Goal: Navigation & Orientation: Find specific page/section

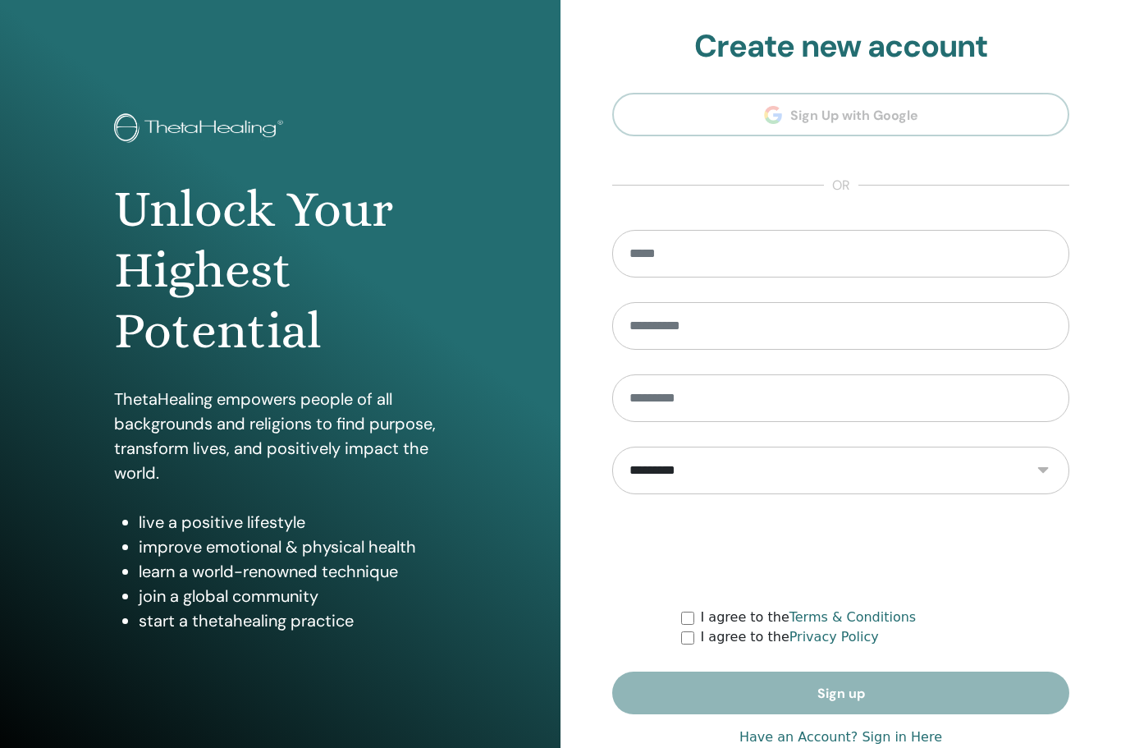
scroll to position [40, 0]
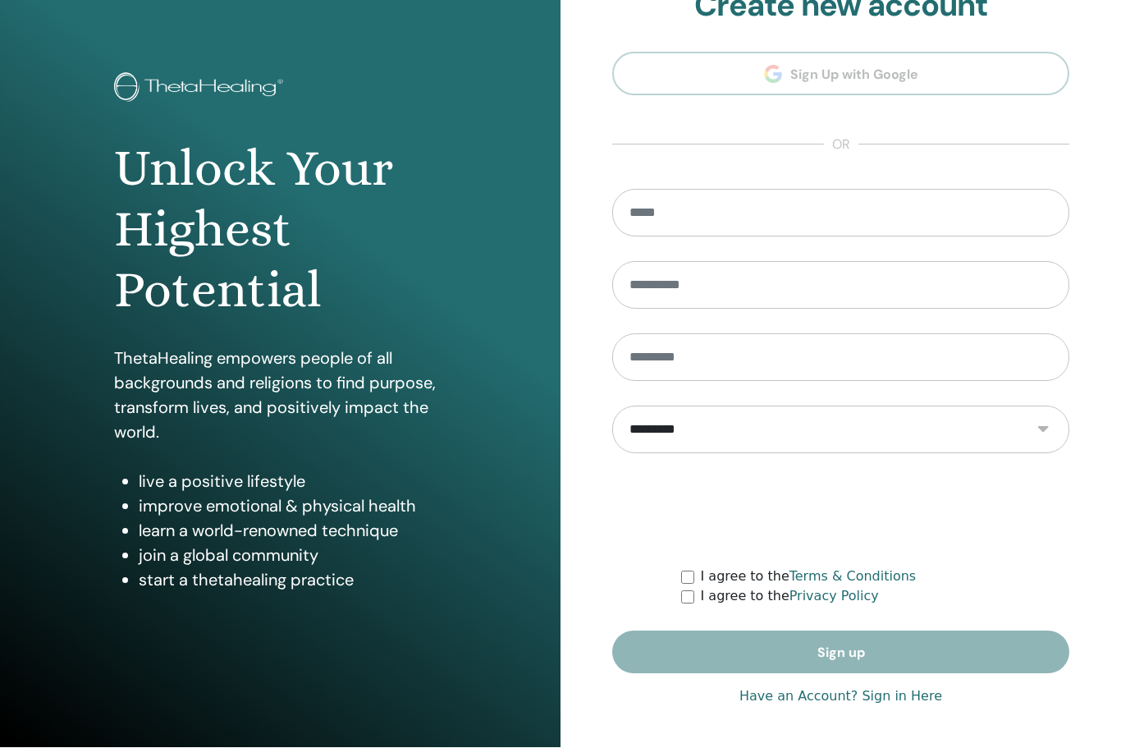
click at [895, 693] on link "Have an Account? Sign in Here" at bounding box center [841, 697] width 203 height 20
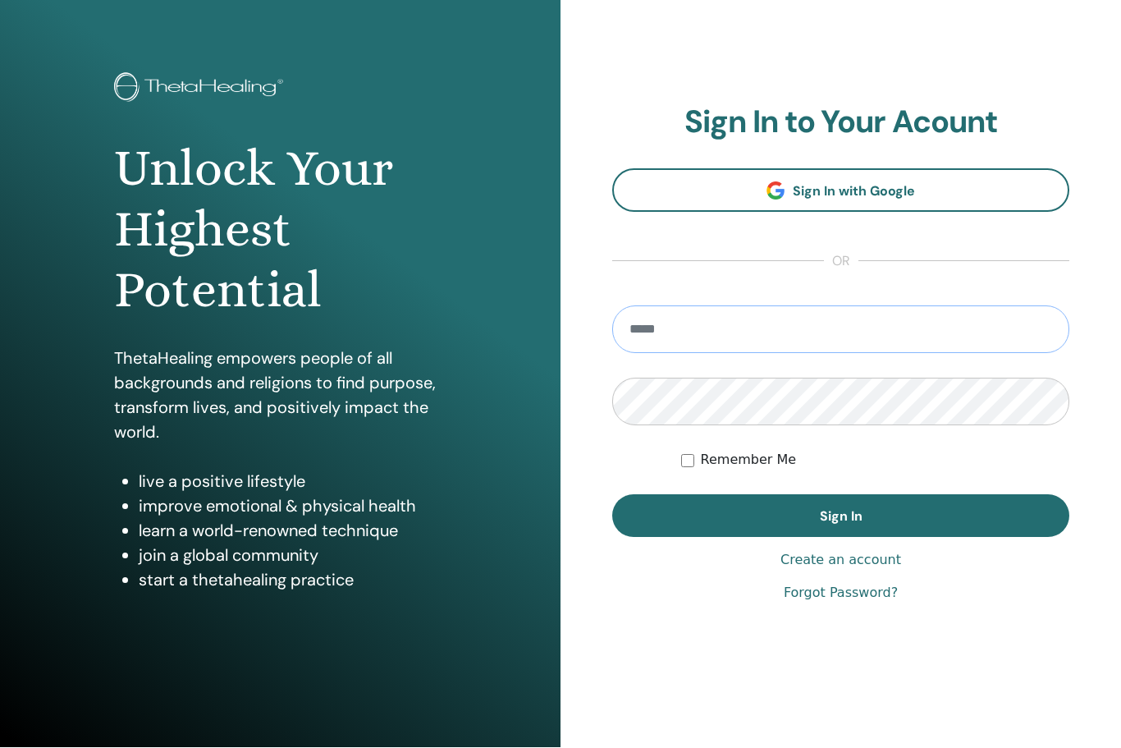
click at [887, 315] on input "email" at bounding box center [840, 330] width 457 height 48
type input "**********"
click at [841, 515] on button "Sign In" at bounding box center [840, 516] width 457 height 43
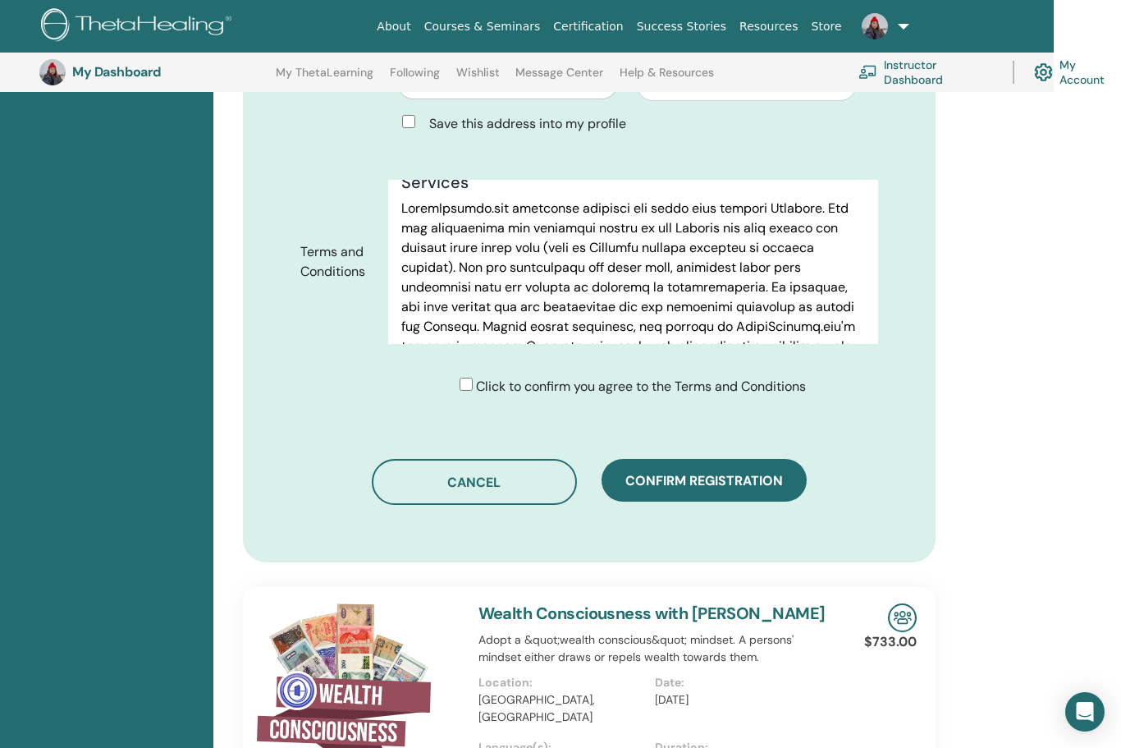
scroll to position [779, 67]
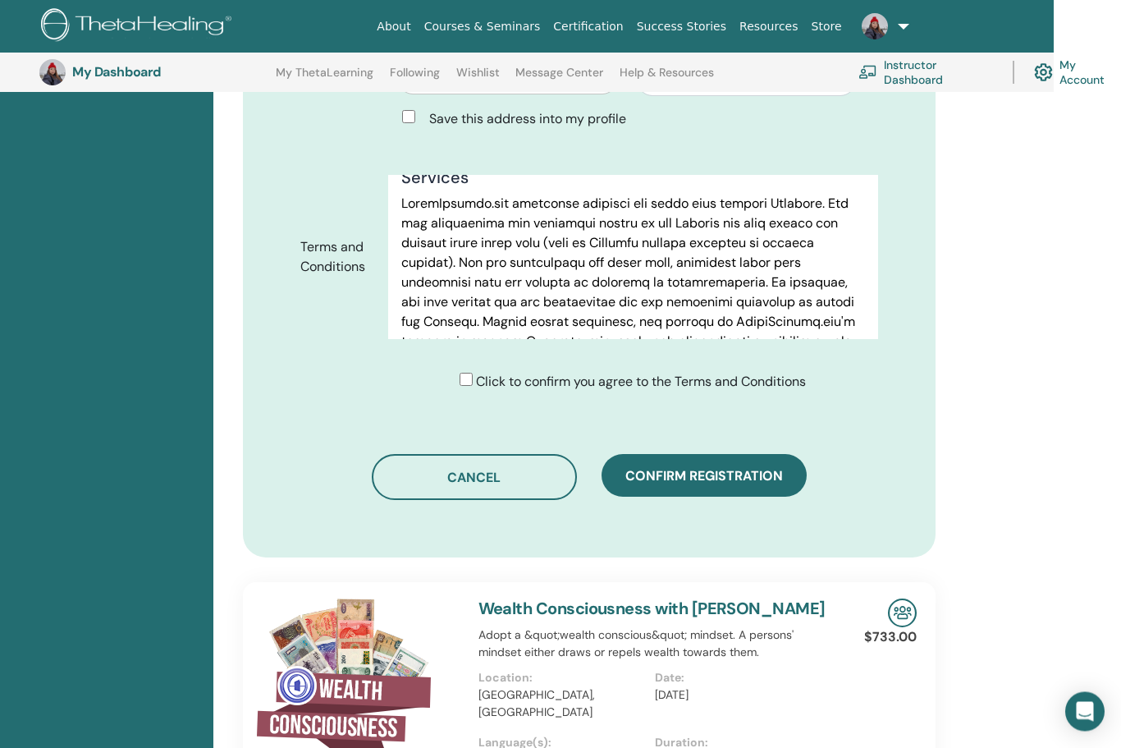
click at [768, 468] on span "Confirm registration" at bounding box center [704, 476] width 158 height 17
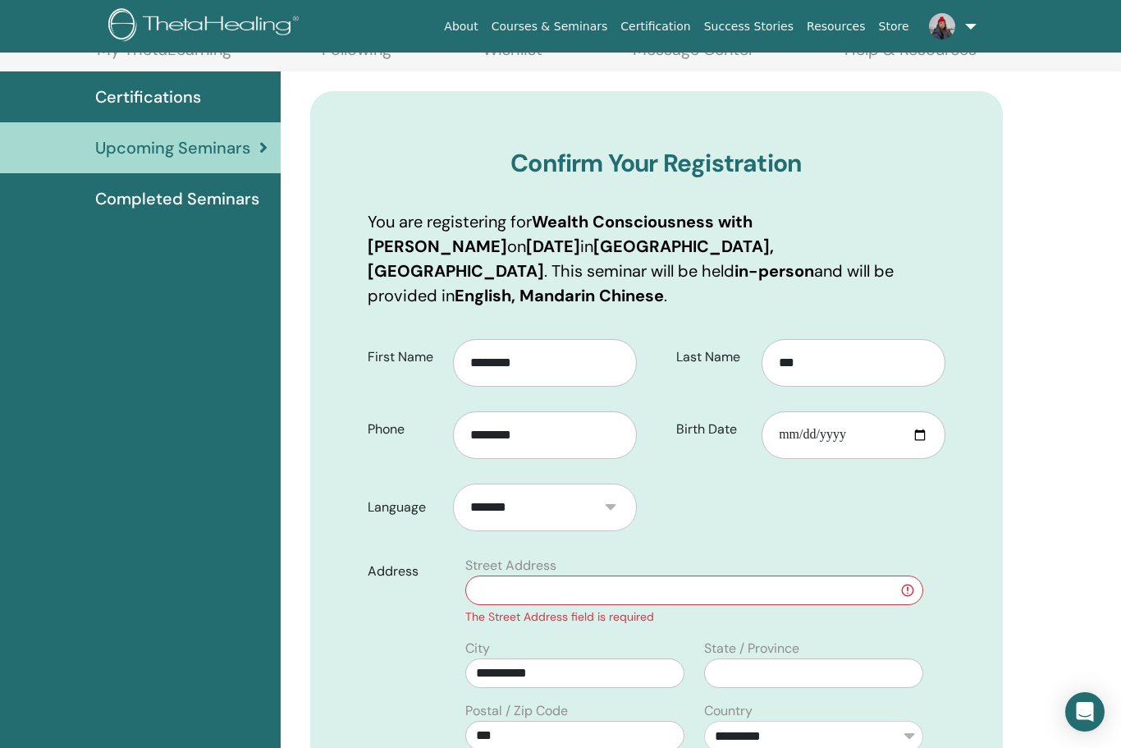
scroll to position [106, 0]
click at [760, 575] on input "text" at bounding box center [694, 590] width 458 height 30
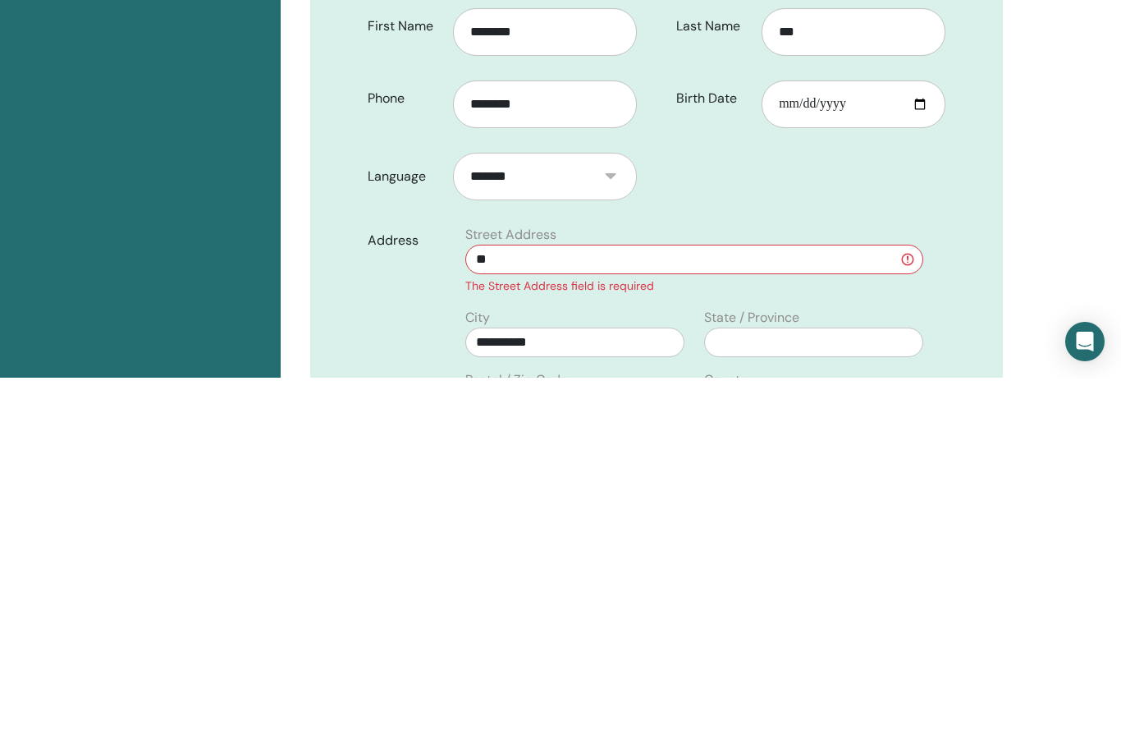
type input "*"
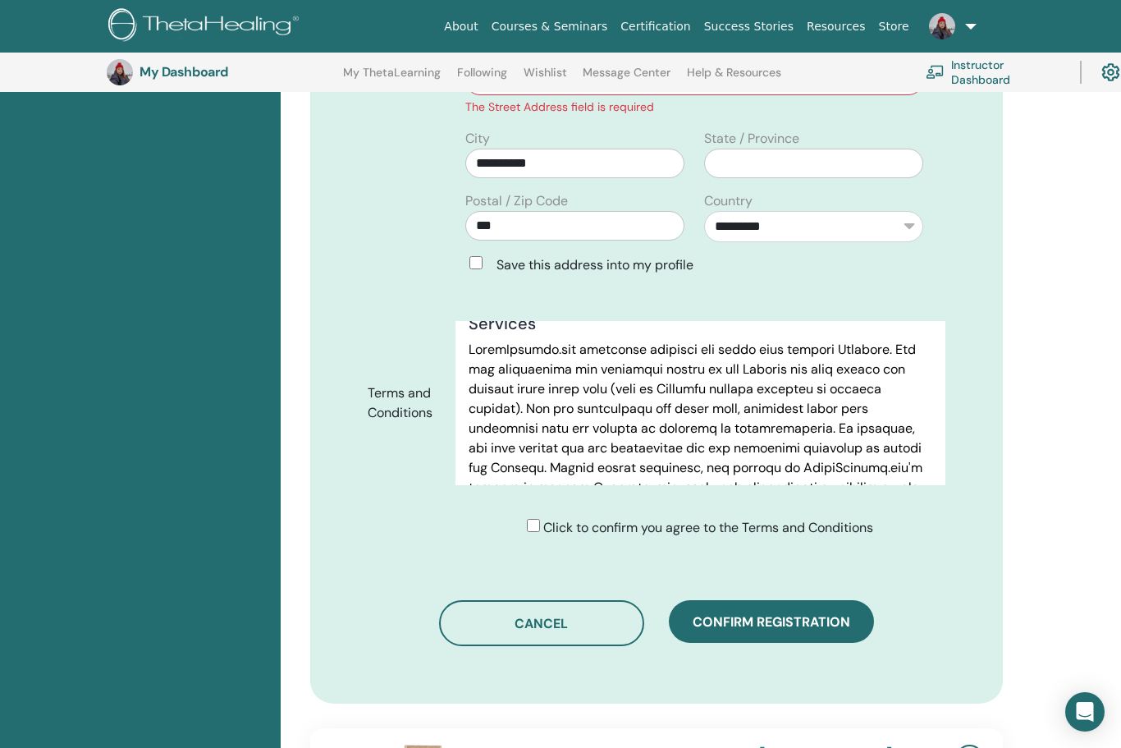
scroll to position [657, 0]
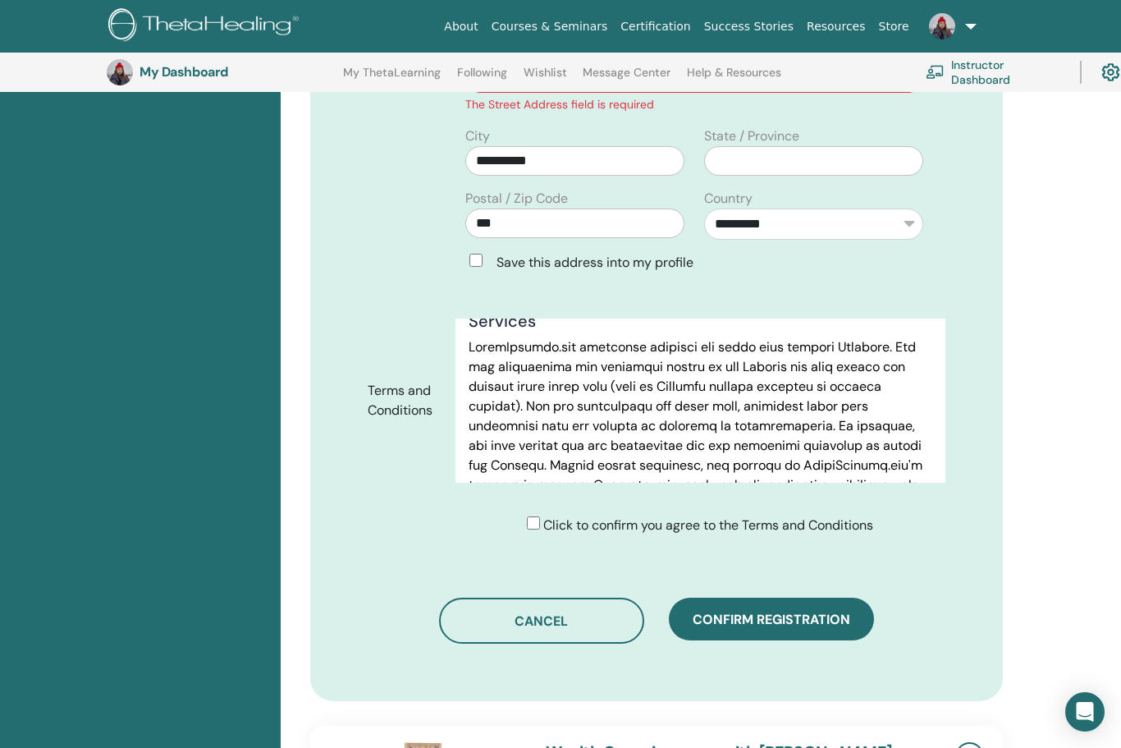
type input "**********"
click at [777, 611] on span "Confirm registration" at bounding box center [772, 619] width 158 height 17
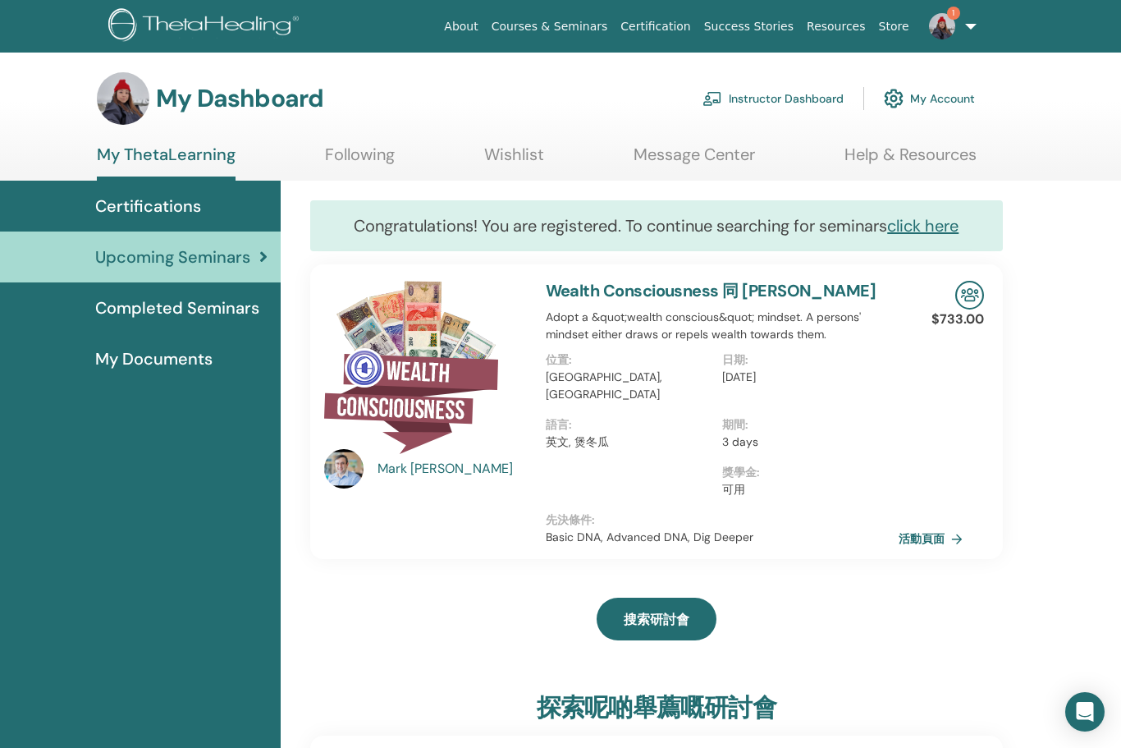
click at [939, 229] on link "click here" at bounding box center [922, 225] width 71 height 21
click at [939, 38] on img at bounding box center [942, 26] width 26 height 26
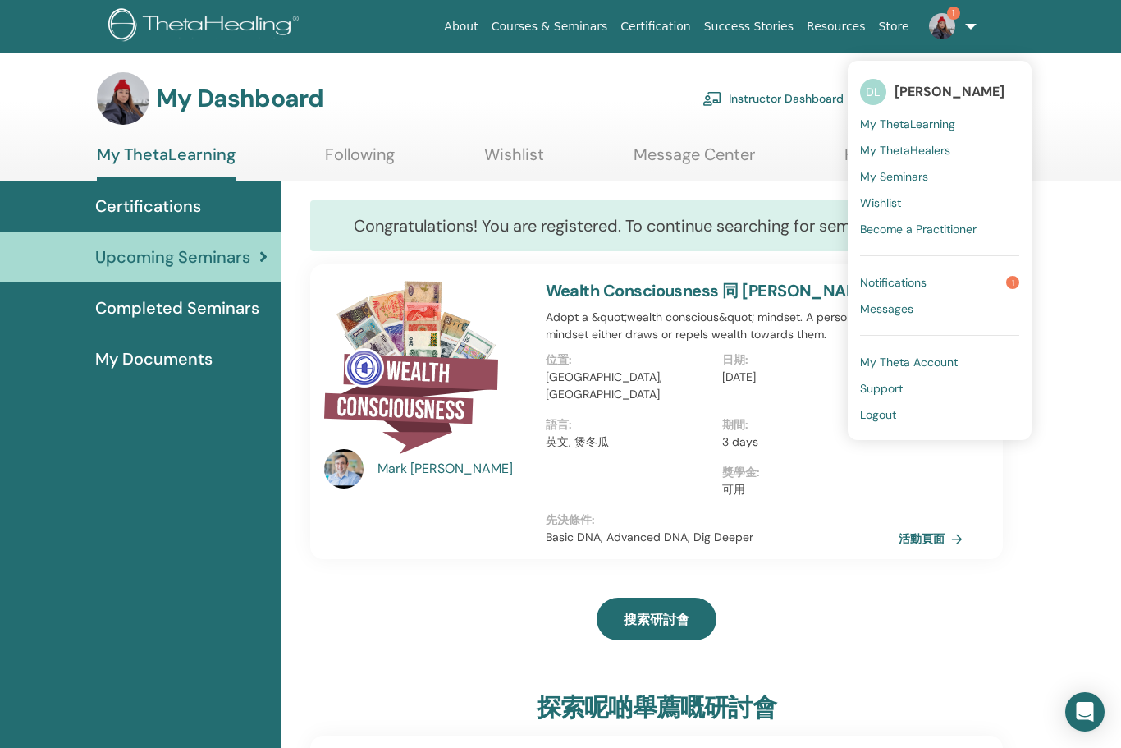
click at [976, 286] on link "Notifications 1" at bounding box center [939, 282] width 159 height 26
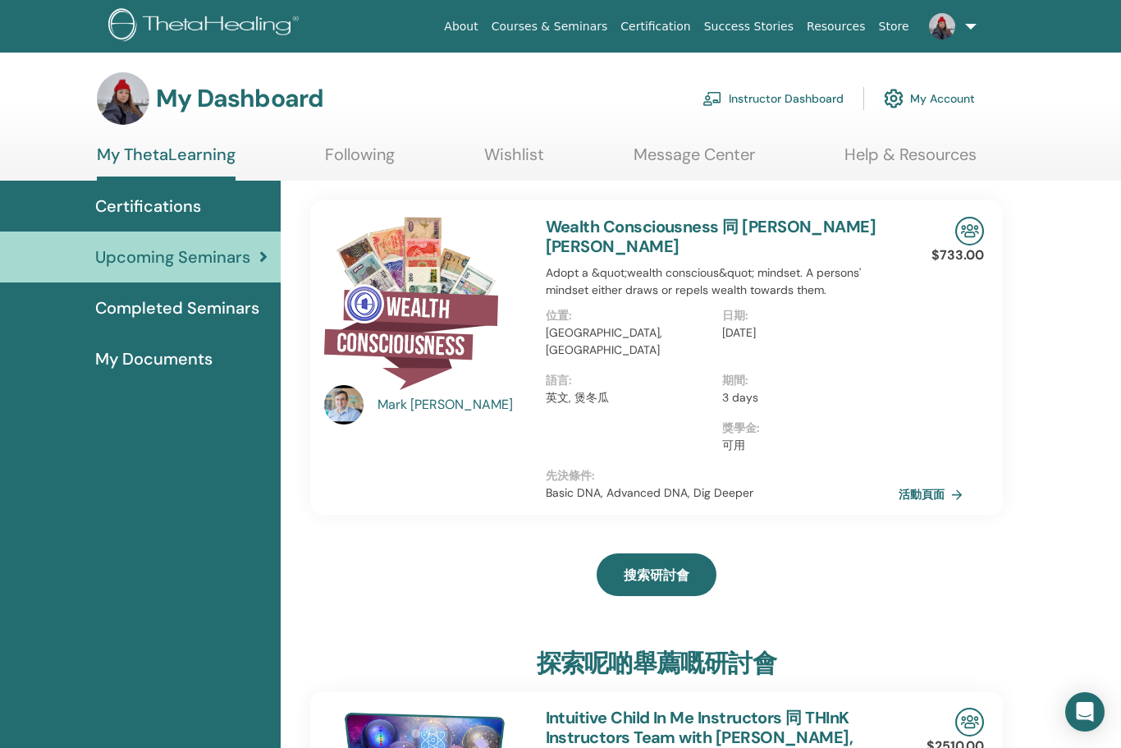
click at [126, 213] on span "Certifications" at bounding box center [148, 206] width 106 height 25
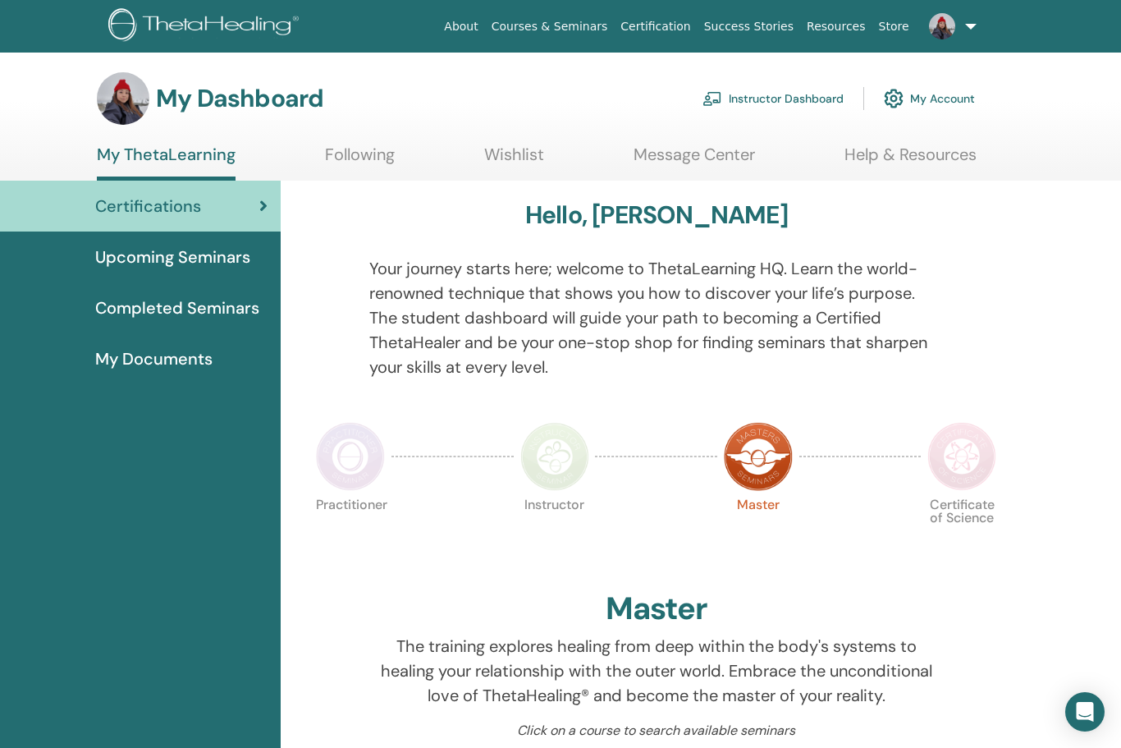
click at [155, 260] on span "Upcoming Seminars" at bounding box center [172, 257] width 155 height 25
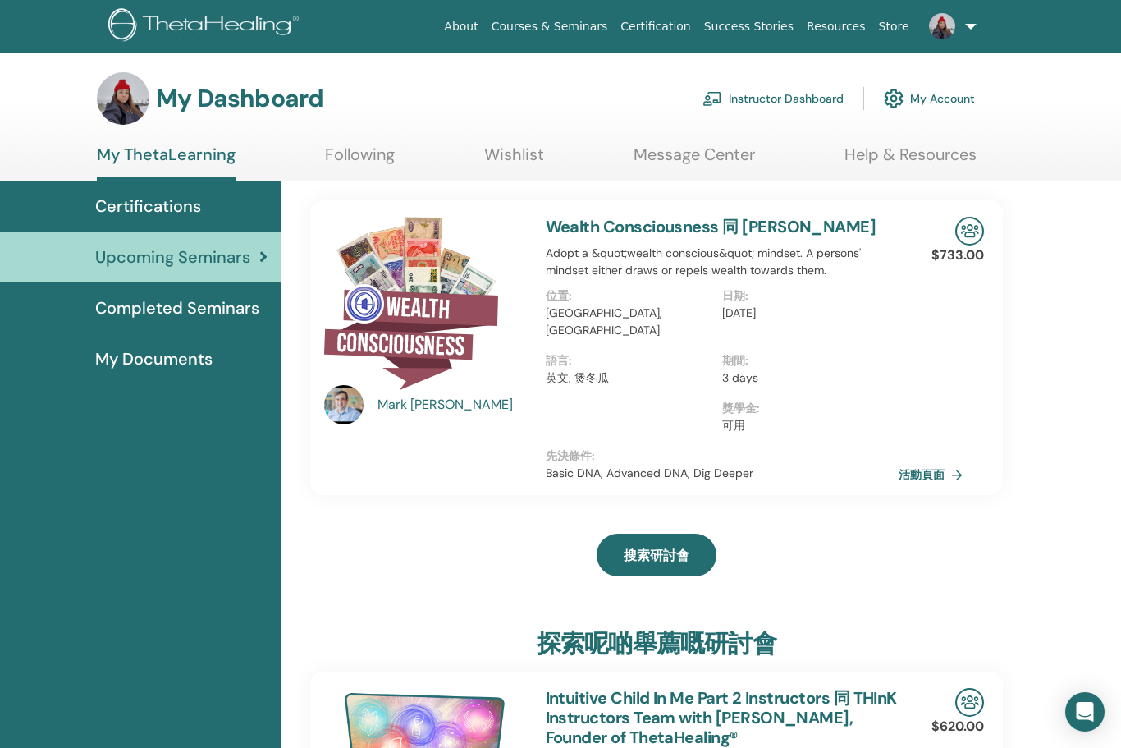
click at [939, 464] on link "活動頁面" at bounding box center [934, 474] width 71 height 25
click at [370, 153] on link "Following" at bounding box center [360, 160] width 70 height 32
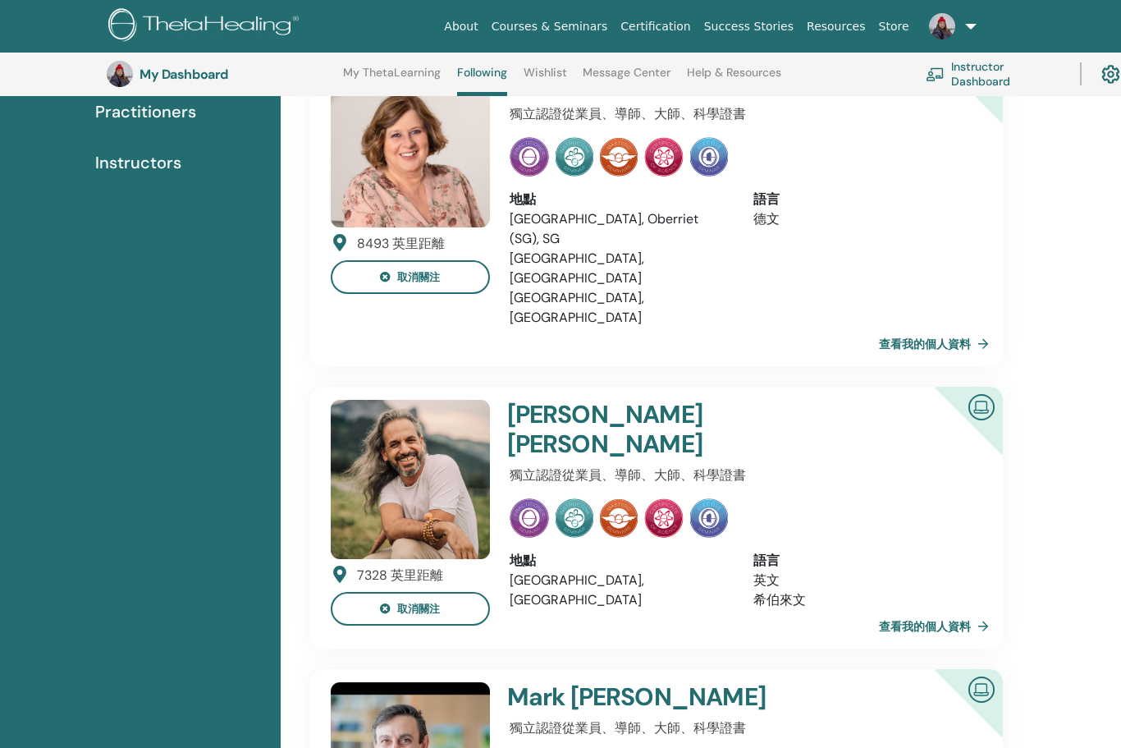
scroll to position [218, 0]
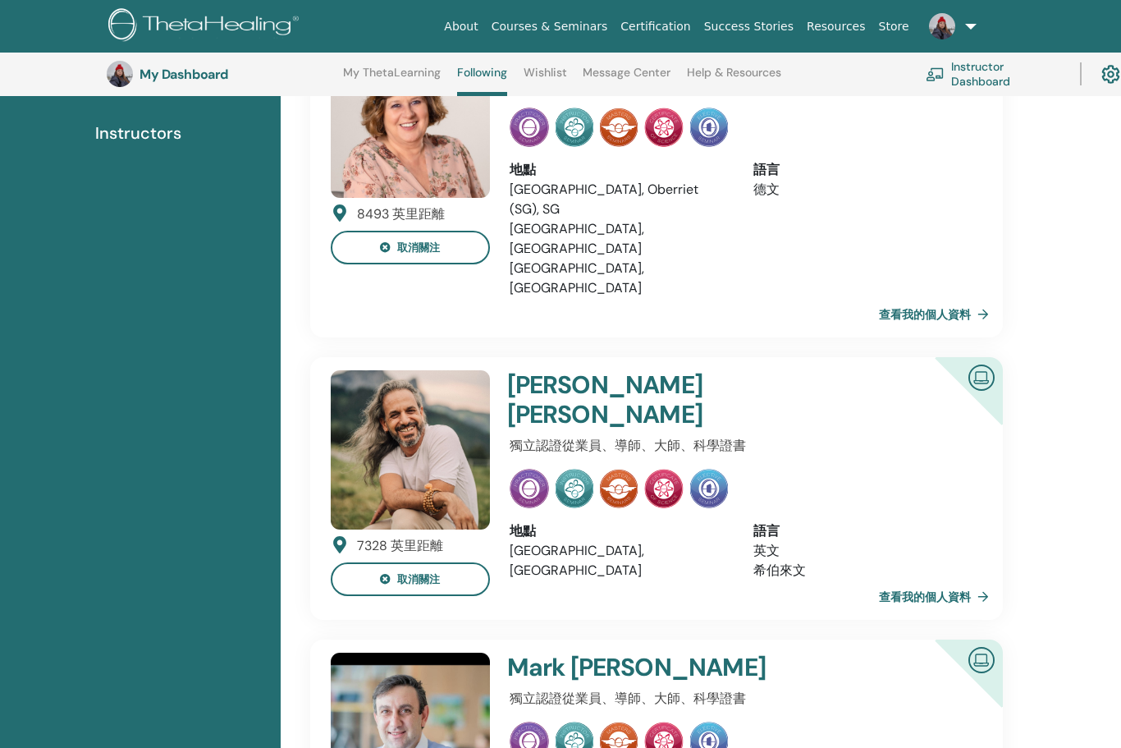
click at [954, 580] on link "查看我的個人資料" at bounding box center [937, 596] width 117 height 33
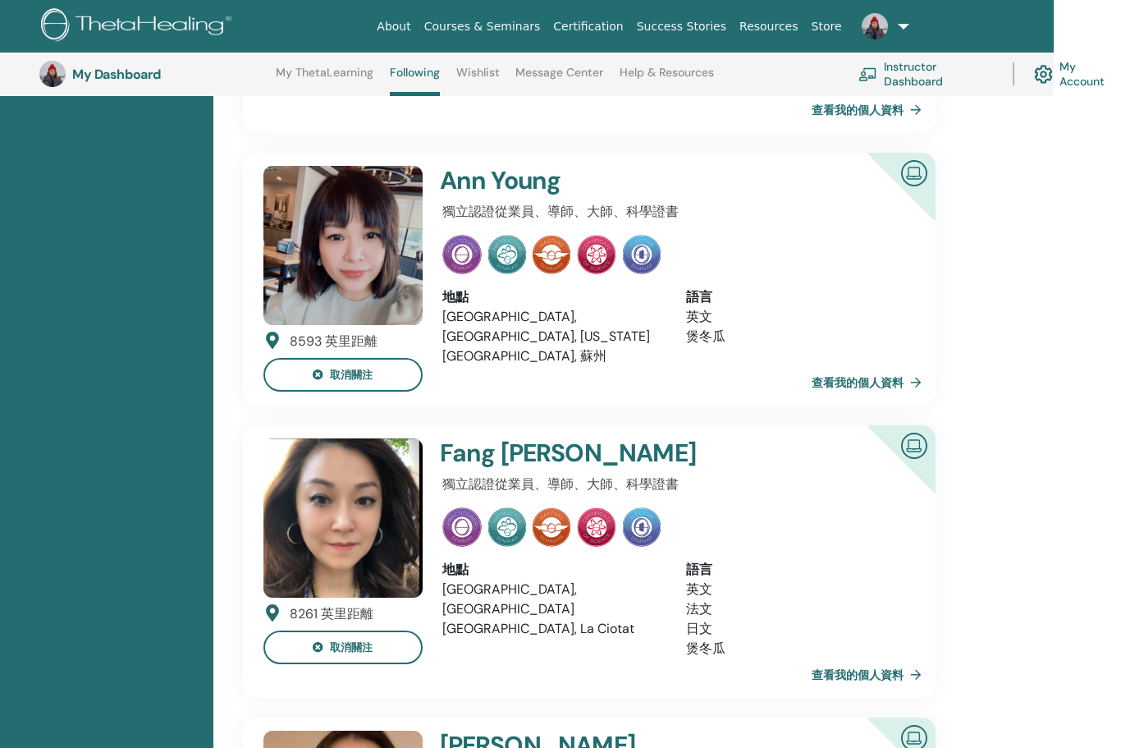
scroll to position [1324, 67]
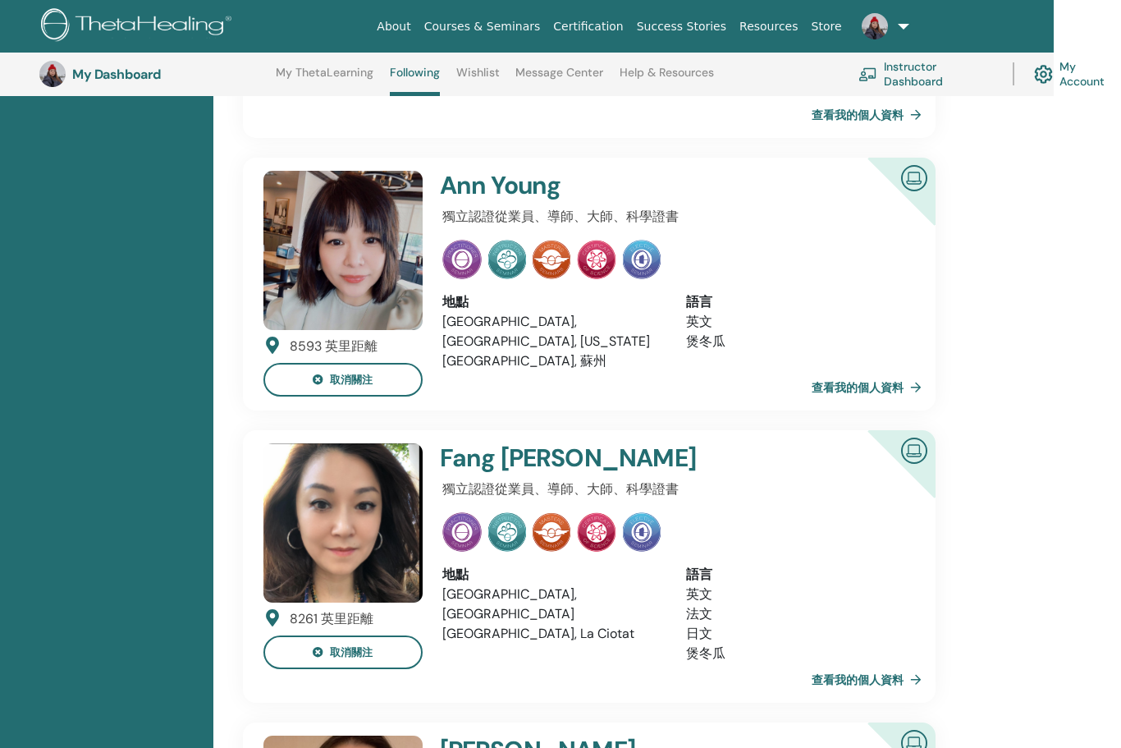
click at [823, 663] on link "查看我的個人資料" at bounding box center [870, 679] width 117 height 33
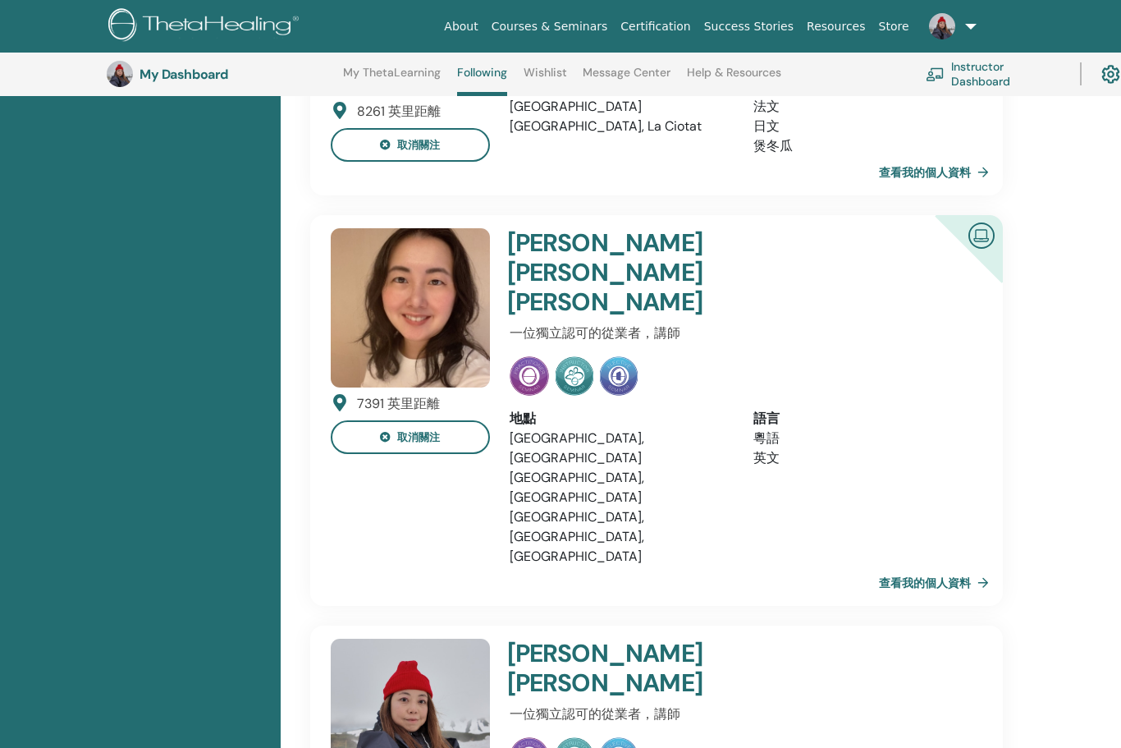
scroll to position [1813, 0]
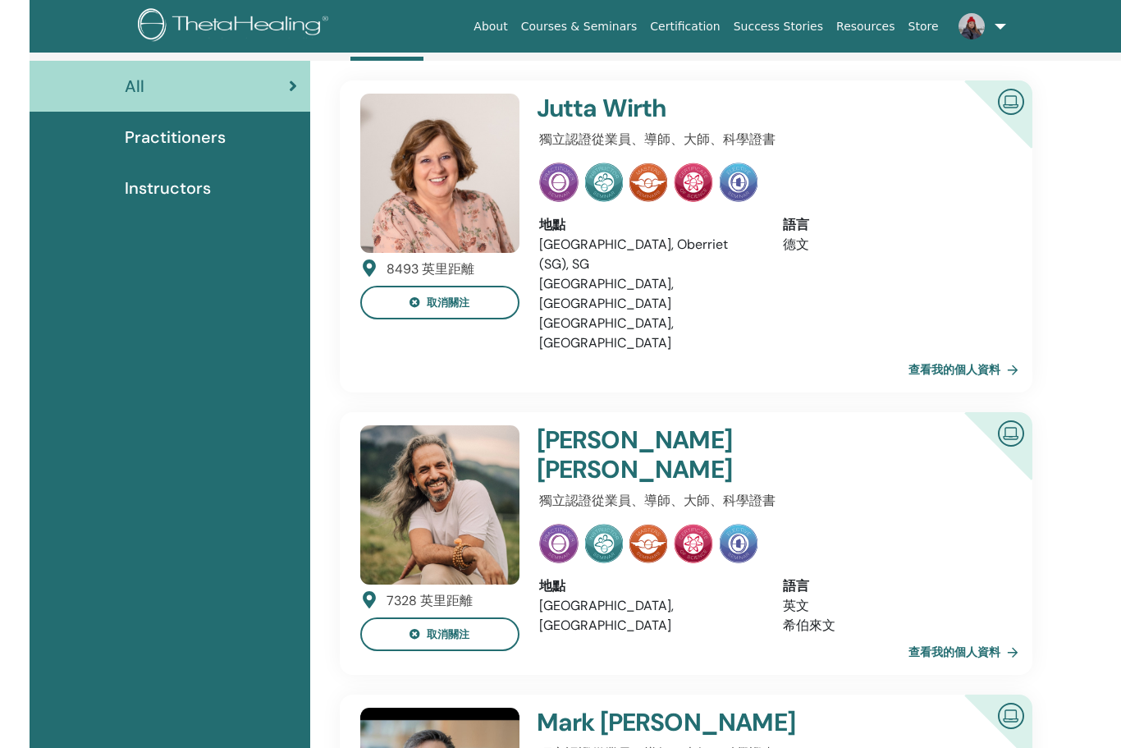
scroll to position [0, 0]
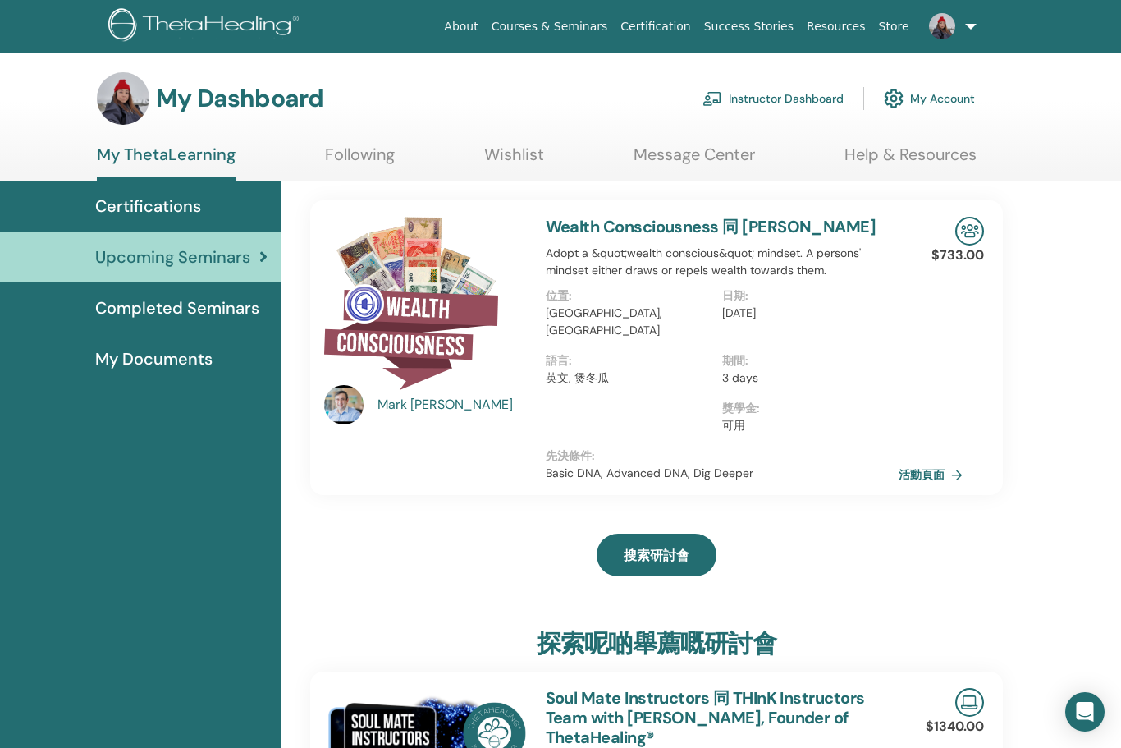
click at [141, 208] on span "Certifications" at bounding box center [148, 206] width 106 height 25
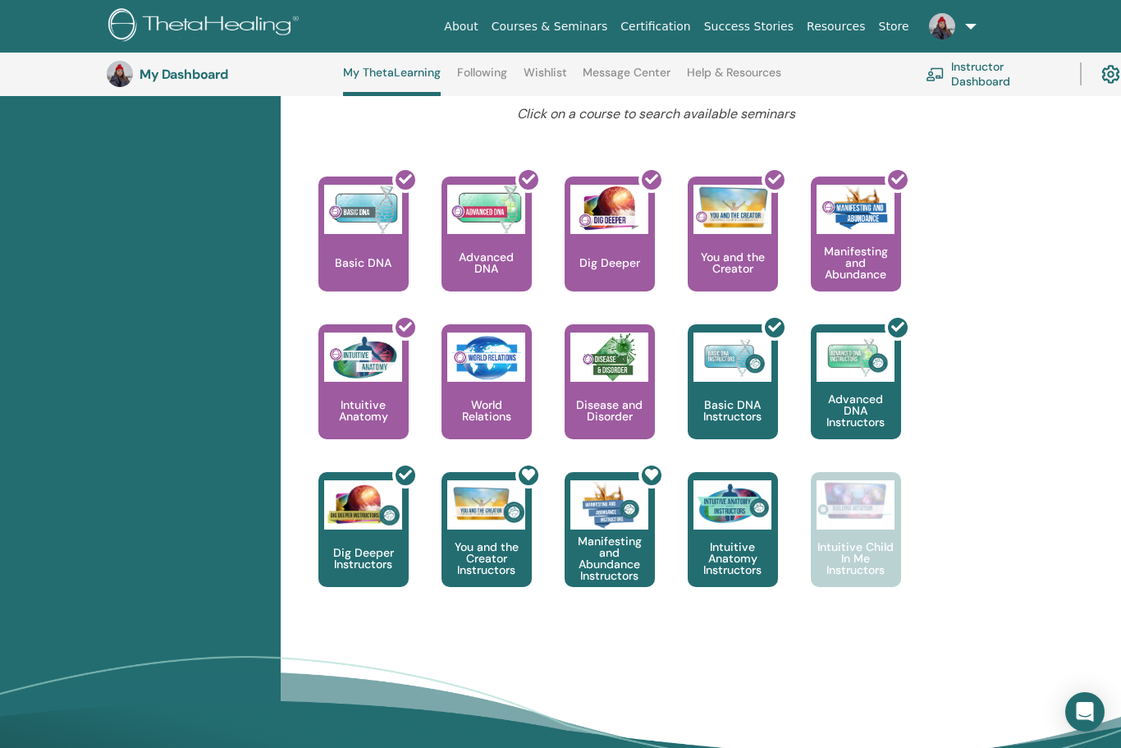
scroll to position [659, 0]
click at [482, 353] on img at bounding box center [486, 357] width 78 height 49
